Goal: Find specific page/section: Find specific page/section

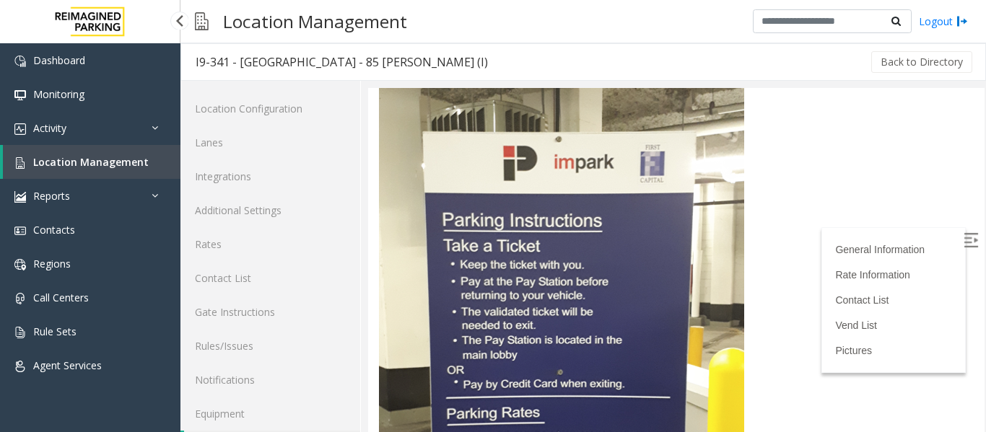
scroll to position [43, 0]
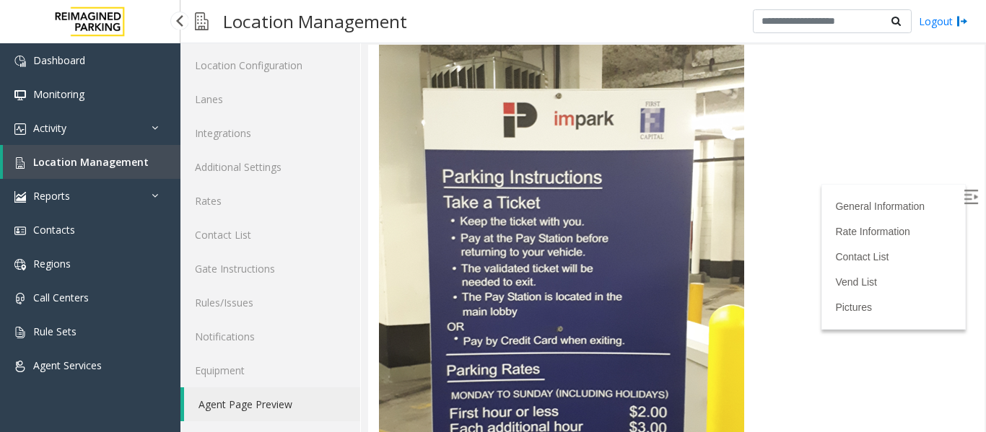
click at [51, 159] on span "Location Management" at bounding box center [90, 162] width 115 height 14
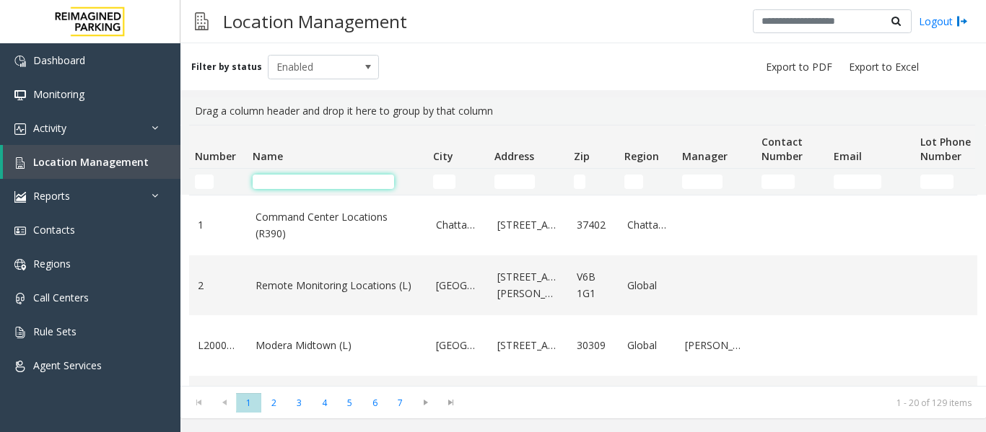
click at [328, 186] on input "Name Filter" at bounding box center [323, 182] width 141 height 14
paste input "********"
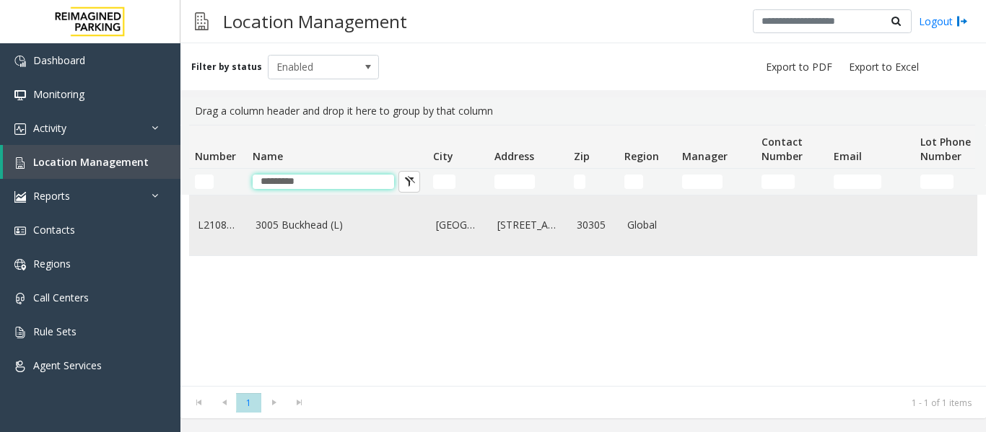
type input "********"
click at [284, 233] on link "3005 Buckhead (L)" at bounding box center [336, 225] width 163 height 16
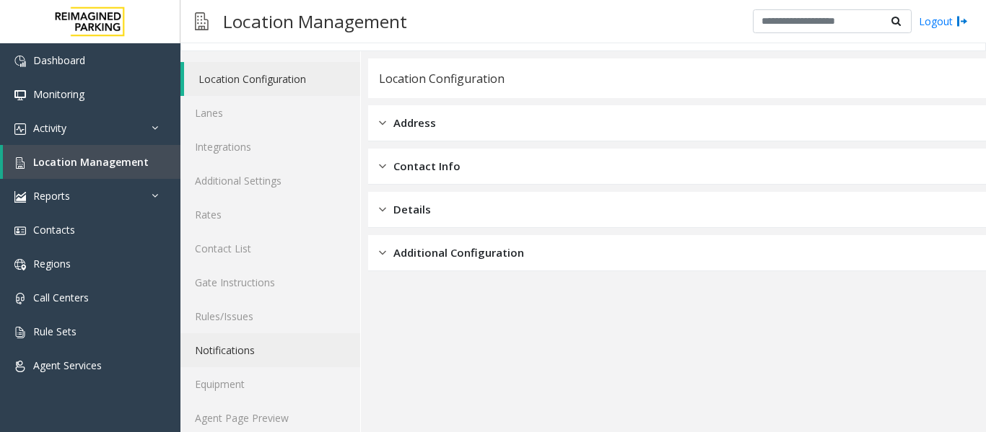
scroll to position [43, 0]
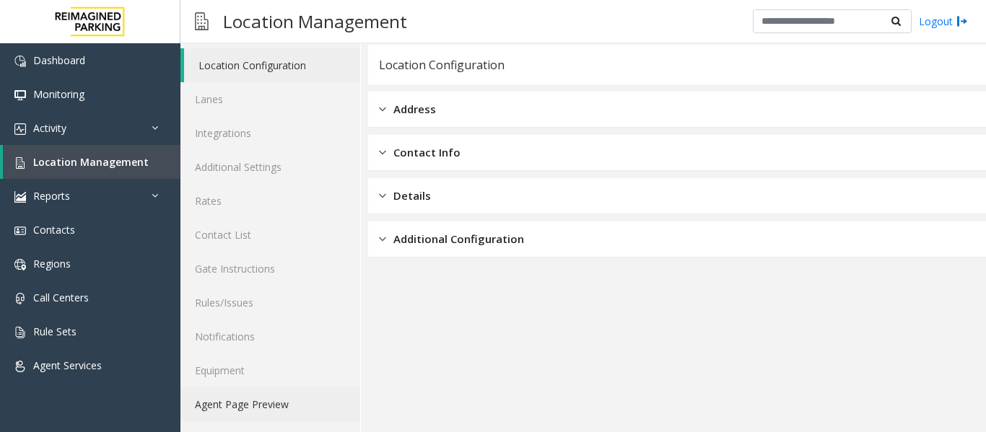
click at [276, 405] on link "Agent Page Preview" at bounding box center [270, 404] width 180 height 34
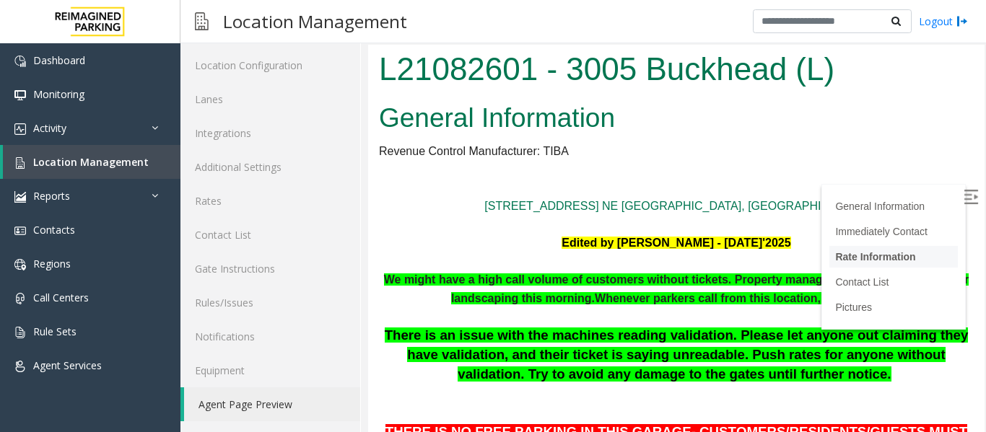
click at [877, 261] on link "Rate Information" at bounding box center [875, 257] width 80 height 12
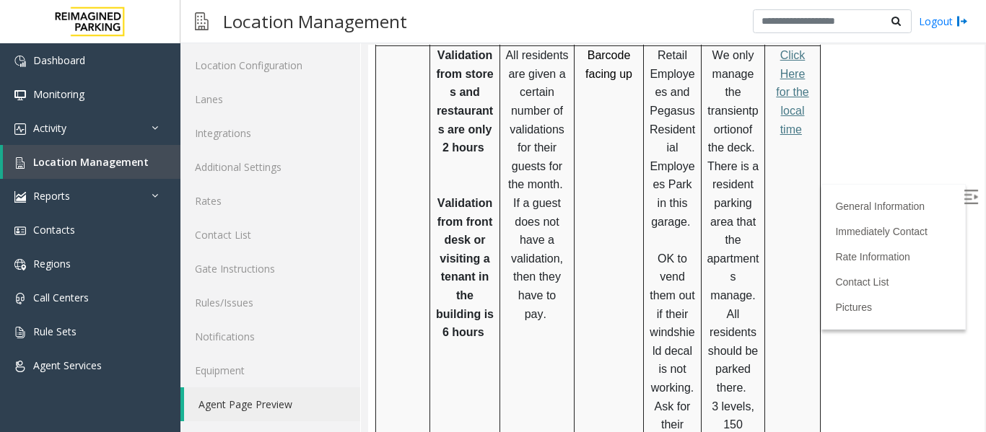
scroll to position [938, 0]
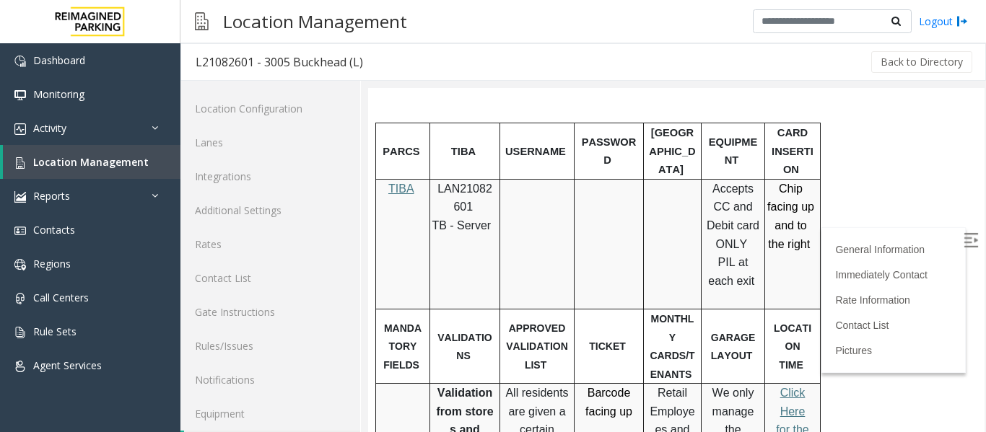
scroll to position [43, 0]
